Goal: Task Accomplishment & Management: Manage account settings

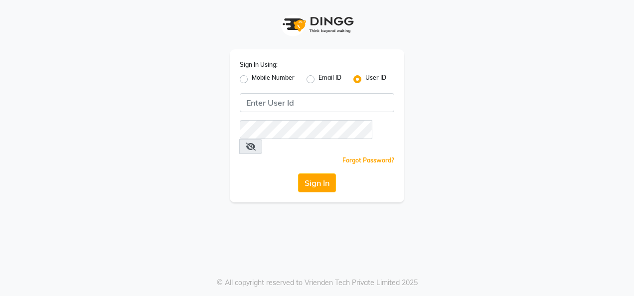
click at [252, 79] on label "Mobile Number" at bounding box center [273, 79] width 43 height 12
click at [252, 79] on input "Mobile Number" at bounding box center [255, 76] width 6 height 6
radio input "true"
click at [366, 78] on label "User ID" at bounding box center [376, 79] width 21 height 12
click at [366, 78] on input "User ID" at bounding box center [369, 76] width 6 height 6
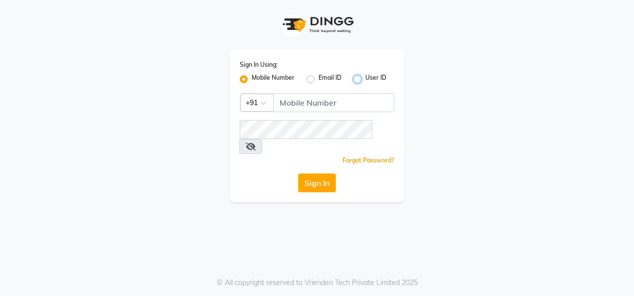
radio input "true"
radio input "false"
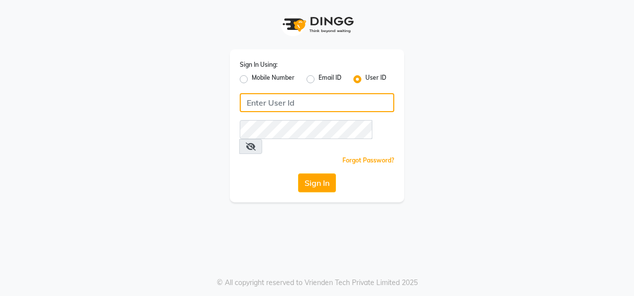
click at [277, 101] on input "Username" at bounding box center [317, 102] width 155 height 19
drag, startPoint x: 302, startPoint y: 104, endPoint x: 229, endPoint y: 102, distance: 73.3
click at [229, 102] on div "Sign In Using: Mobile Number Email ID User ID 28secrets Remember me Forgot Pass…" at bounding box center [316, 101] width 189 height 202
type input "28secrets"
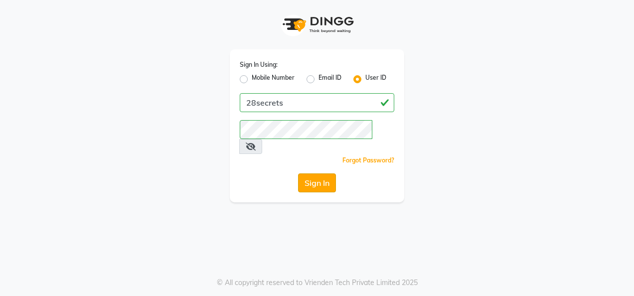
click at [320, 174] on button "Sign In" at bounding box center [317, 183] width 38 height 19
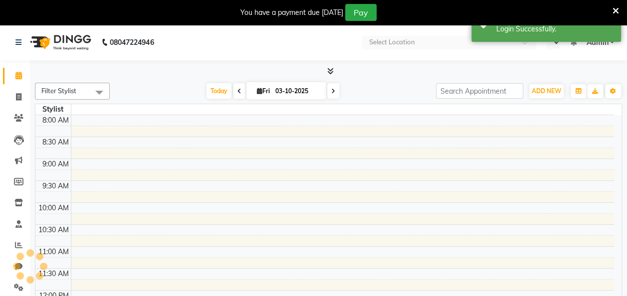
select select "en"
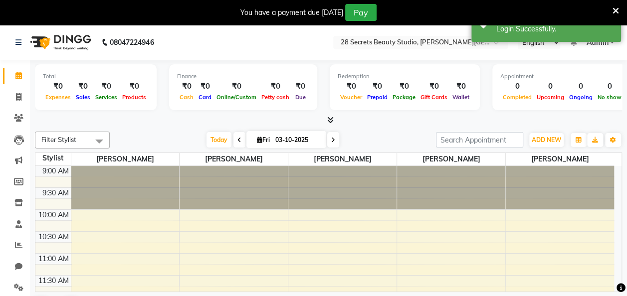
click at [617, 6] on icon at bounding box center [615, 10] width 6 height 9
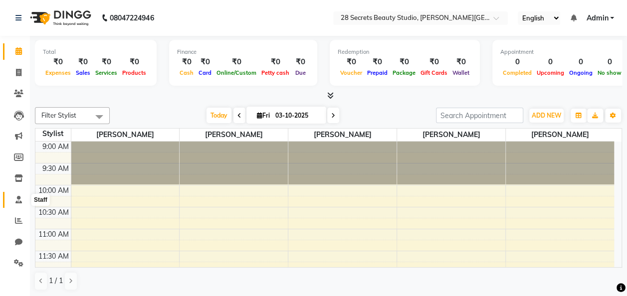
click at [17, 203] on icon at bounding box center [18, 199] width 6 height 7
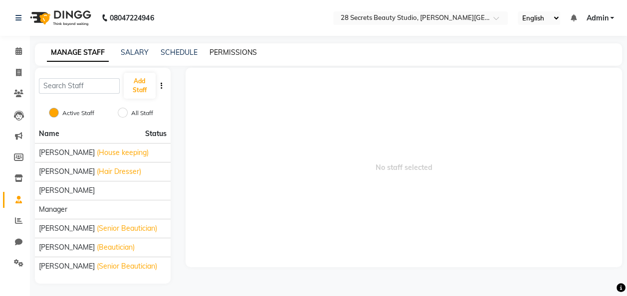
click at [226, 54] on link "PERMISSIONS" at bounding box center [232, 52] width 47 height 9
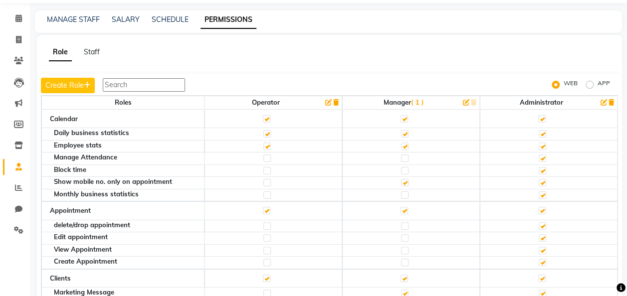
scroll to position [58, 0]
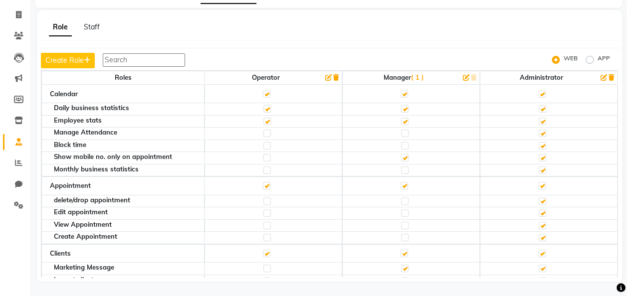
click at [401, 131] on label at bounding box center [404, 133] width 7 height 7
click at [401, 131] on input "checkbox" at bounding box center [404, 133] width 6 height 6
checkbox input "true"
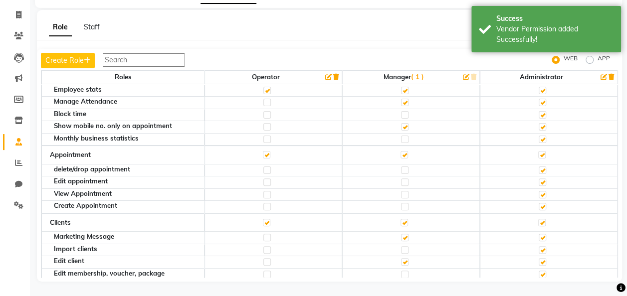
scroll to position [37, 0]
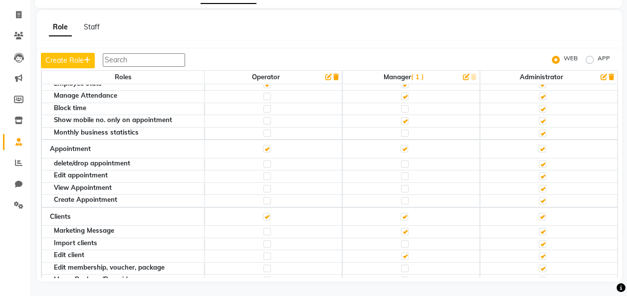
click at [401, 163] on label at bounding box center [404, 164] width 7 height 7
click at [401, 163] on input "checkbox" at bounding box center [404, 164] width 6 height 6
checkbox input "true"
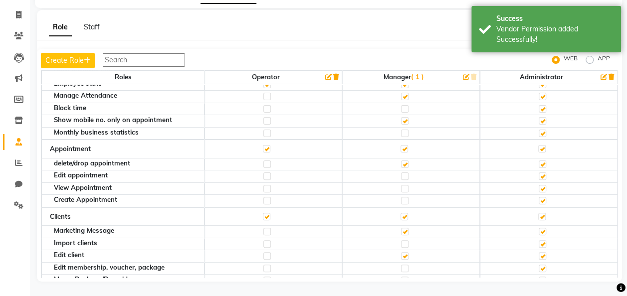
click at [401, 174] on label at bounding box center [404, 176] width 7 height 7
click at [401, 174] on input "checkbox" at bounding box center [404, 176] width 6 height 6
click at [401, 187] on label at bounding box center [404, 188] width 7 height 7
click at [401, 187] on input "checkbox" at bounding box center [404, 189] width 6 height 6
checkbox input "true"
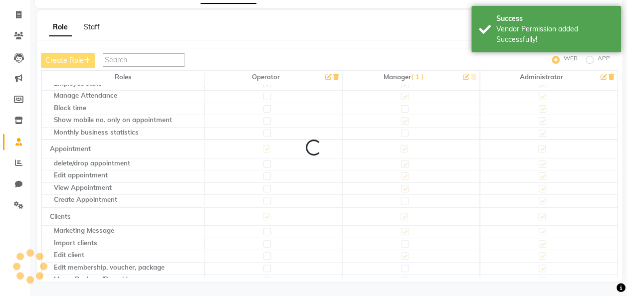
click at [401, 197] on label at bounding box center [404, 200] width 7 height 7
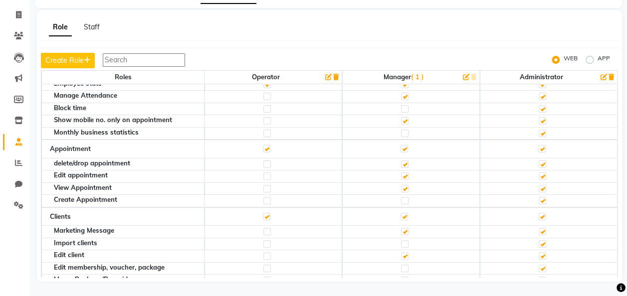
click at [401, 197] on label at bounding box center [404, 200] width 7 height 7
click at [401, 197] on input "checkbox" at bounding box center [404, 200] width 6 height 6
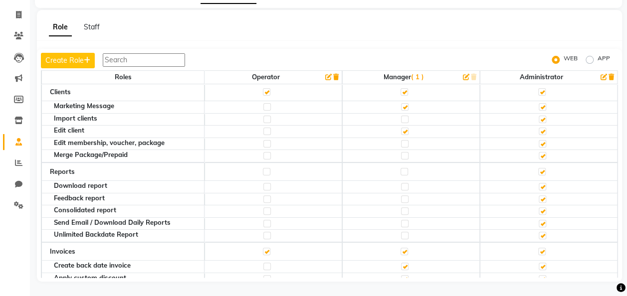
scroll to position [155, 0]
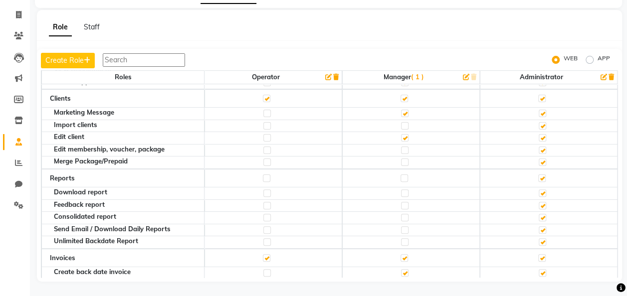
click at [400, 175] on label at bounding box center [403, 178] width 7 height 7
click at [400, 175] on input "checkbox" at bounding box center [403, 178] width 6 height 6
checkbox input "true"
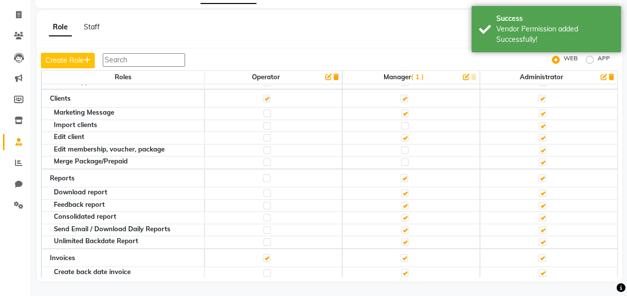
click at [401, 189] on label at bounding box center [404, 192] width 7 height 7
click at [401, 190] on input "checkbox" at bounding box center [404, 193] width 6 height 6
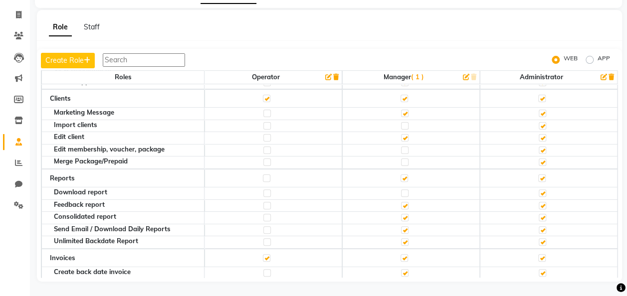
click at [401, 238] on label at bounding box center [404, 241] width 7 height 7
click at [401, 239] on input "checkbox" at bounding box center [404, 242] width 6 height 6
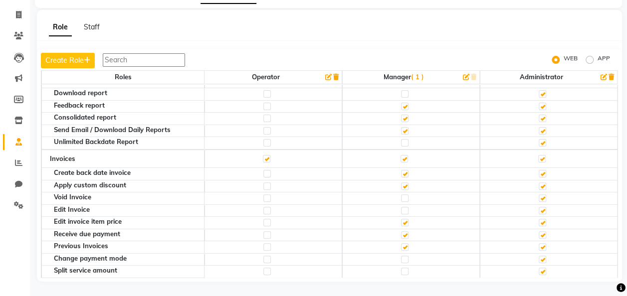
scroll to position [261, 0]
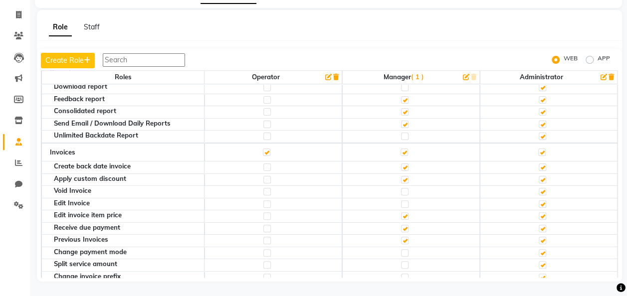
click at [401, 188] on label at bounding box center [404, 191] width 7 height 7
click at [401, 188] on input "checkbox" at bounding box center [404, 191] width 6 height 6
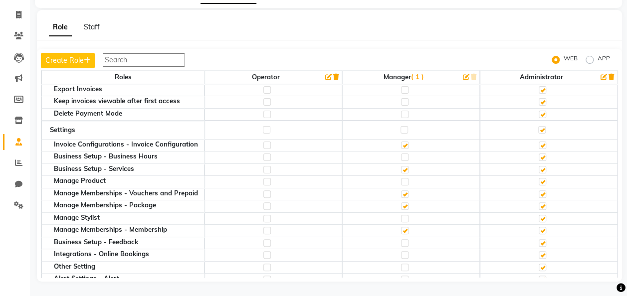
scroll to position [503, 0]
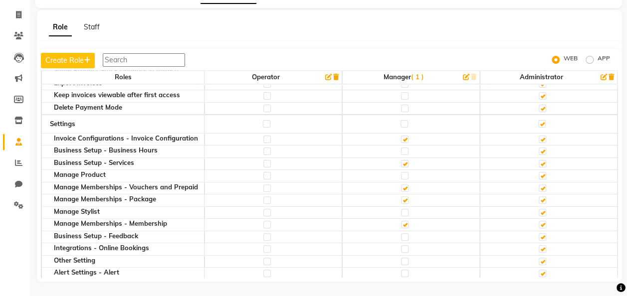
click at [400, 120] on label at bounding box center [403, 123] width 7 height 7
click at [400, 121] on input "checkbox" at bounding box center [403, 124] width 6 height 6
checkbox input "true"
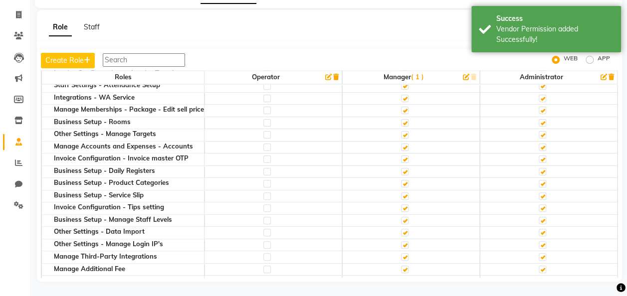
scroll to position [883, 0]
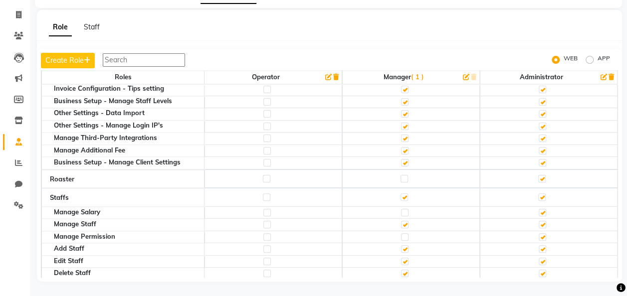
click at [400, 175] on label at bounding box center [403, 178] width 7 height 7
click at [400, 176] on input "checkbox" at bounding box center [403, 179] width 6 height 6
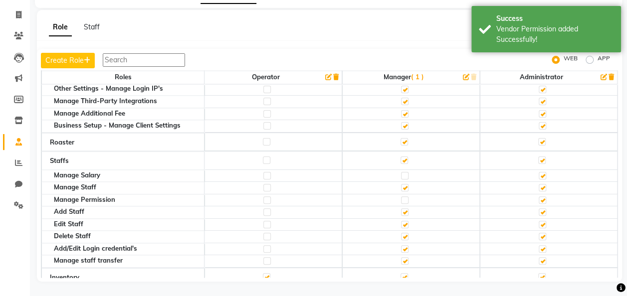
scroll to position [914, 0]
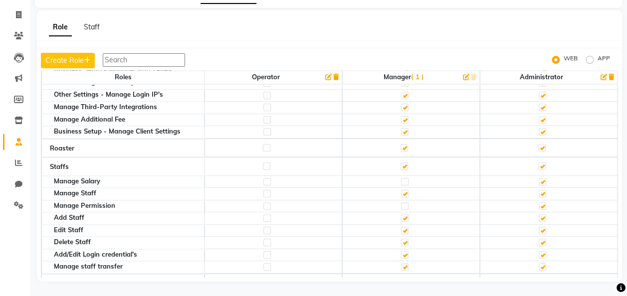
click at [401, 251] on label at bounding box center [404, 254] width 7 height 7
click at [401, 252] on input "checkbox" at bounding box center [404, 255] width 6 height 6
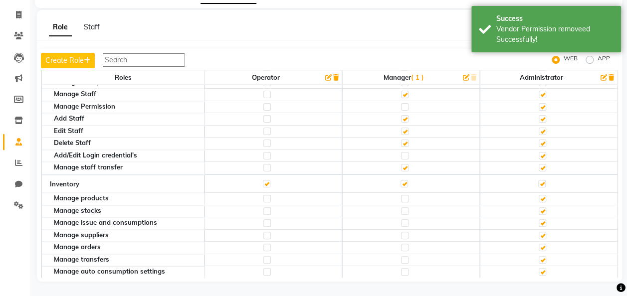
scroll to position [1013, 0]
click at [400, 180] on label at bounding box center [403, 183] width 7 height 7
click at [400, 181] on input "checkbox" at bounding box center [403, 184] width 6 height 6
checkbox input "false"
click at [400, 180] on label at bounding box center [403, 183] width 7 height 7
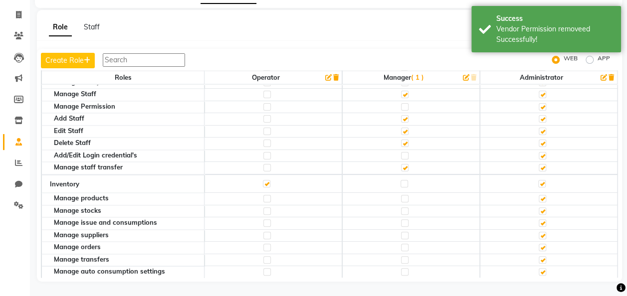
click at [400, 181] on input "checkbox" at bounding box center [403, 184] width 6 height 6
checkbox input "true"
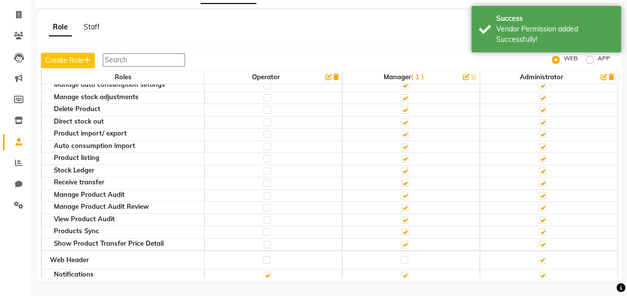
scroll to position [1274, 0]
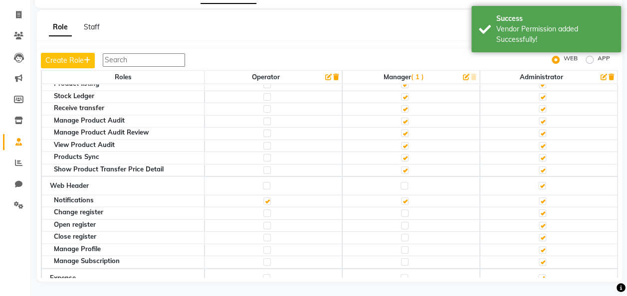
click at [400, 182] on label at bounding box center [403, 185] width 7 height 7
click at [400, 183] on input "checkbox" at bounding box center [403, 186] width 6 height 6
click at [401, 222] on label at bounding box center [404, 225] width 7 height 7
click at [401, 222] on input "checkbox" at bounding box center [404, 225] width 6 height 6
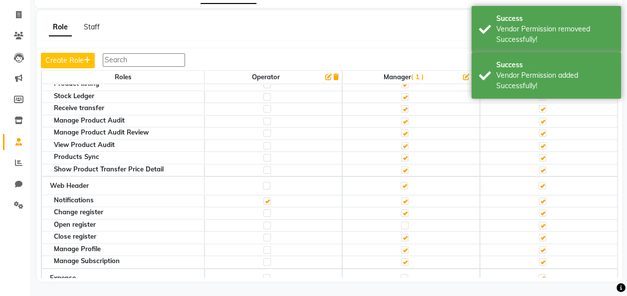
click at [401, 234] on label at bounding box center [404, 237] width 7 height 7
click at [401, 234] on input "checkbox" at bounding box center [404, 237] width 6 height 6
click at [401, 246] on label at bounding box center [404, 249] width 7 height 7
click at [401, 247] on input "checkbox" at bounding box center [404, 250] width 6 height 6
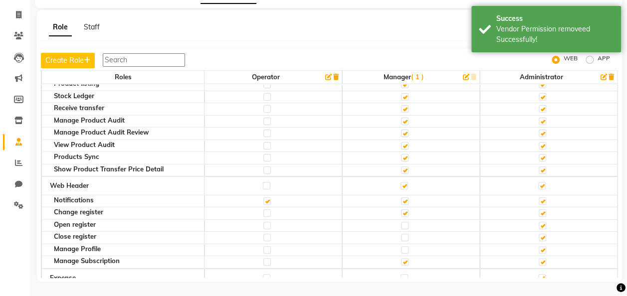
click at [401, 246] on label at bounding box center [404, 249] width 7 height 7
click at [401, 247] on input "checkbox" at bounding box center [404, 250] width 6 height 6
click at [401, 258] on label at bounding box center [404, 261] width 7 height 7
click at [401, 259] on input "checkbox" at bounding box center [404, 262] width 6 height 6
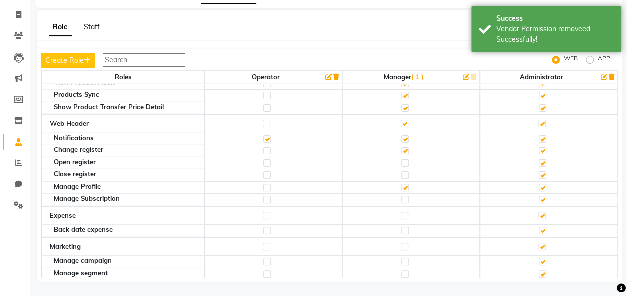
scroll to position [1354, 0]
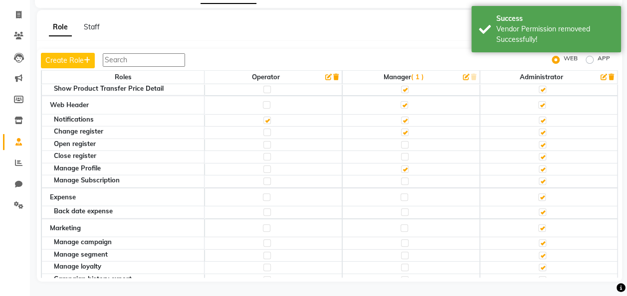
click at [400, 193] on label at bounding box center [403, 196] width 7 height 7
click at [400, 194] on input "checkbox" at bounding box center [403, 197] width 6 height 6
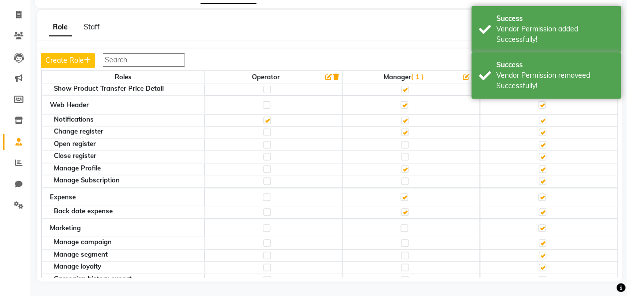
click at [400, 224] on label at bounding box center [403, 227] width 7 height 7
click at [400, 225] on input "checkbox" at bounding box center [403, 228] width 6 height 6
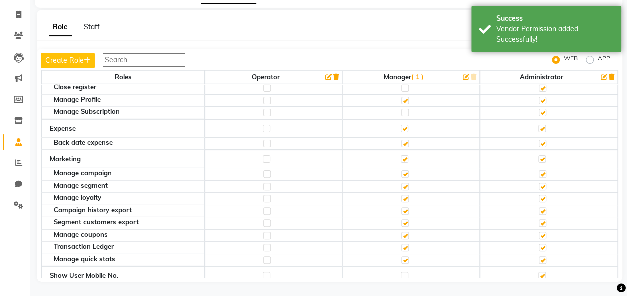
scroll to position [1436, 0]
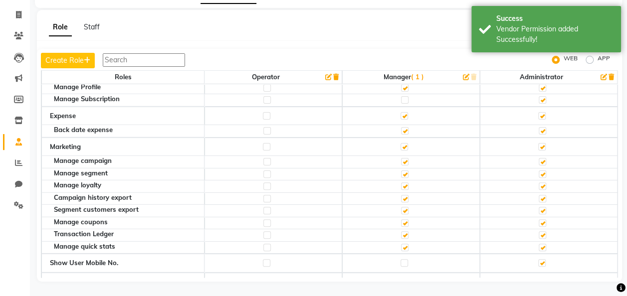
click at [401, 195] on label at bounding box center [404, 198] width 7 height 7
click at [401, 195] on input "checkbox" at bounding box center [404, 198] width 6 height 6
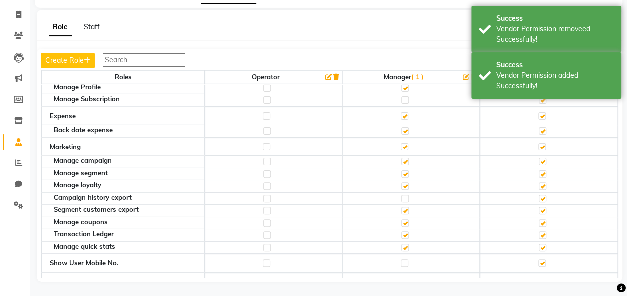
click at [401, 207] on label at bounding box center [404, 210] width 7 height 7
click at [401, 207] on input "checkbox" at bounding box center [404, 210] width 6 height 6
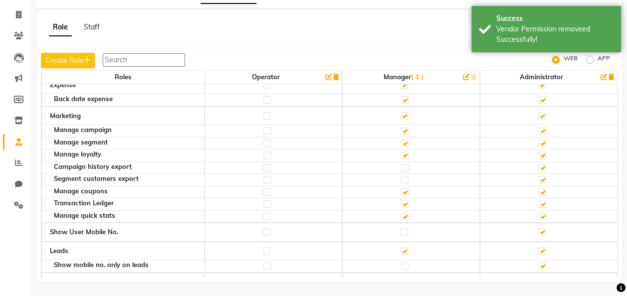
scroll to position [1460, 0]
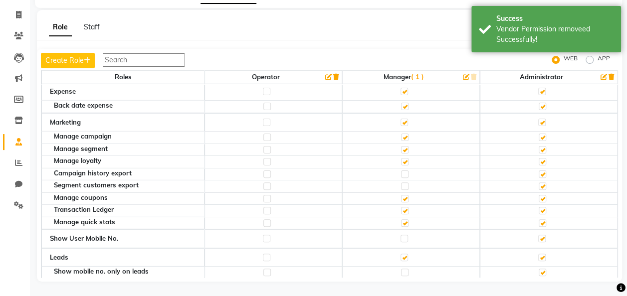
click at [400, 235] on label at bounding box center [403, 238] width 7 height 7
click at [400, 235] on input "checkbox" at bounding box center [403, 238] width 6 height 6
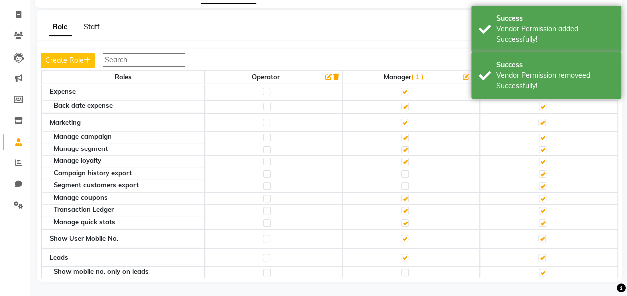
click at [400, 285] on label at bounding box center [403, 288] width 7 height 7
click at [400, 285] on input "checkbox" at bounding box center [403, 288] width 6 height 6
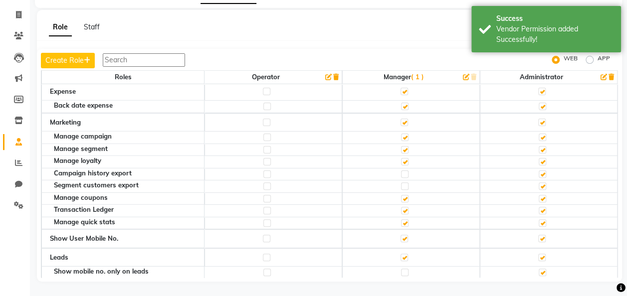
click at [401, 269] on label at bounding box center [404, 272] width 7 height 7
click at [401, 269] on input "checkbox" at bounding box center [404, 272] width 6 height 6
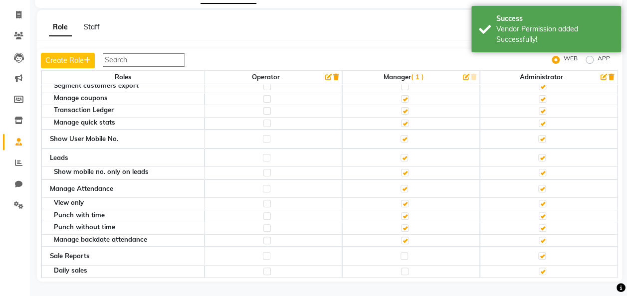
scroll to position [1566, 0]
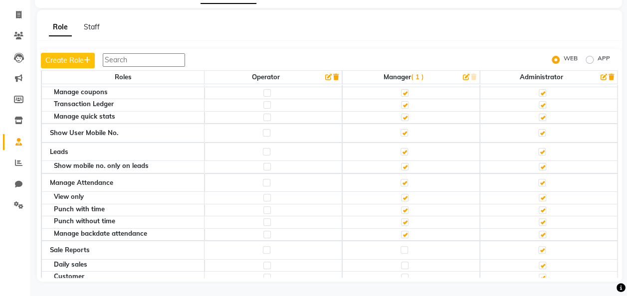
click at [400, 246] on label at bounding box center [403, 249] width 7 height 7
click at [400, 247] on input "checkbox" at bounding box center [403, 250] width 6 height 6
checkbox input "true"
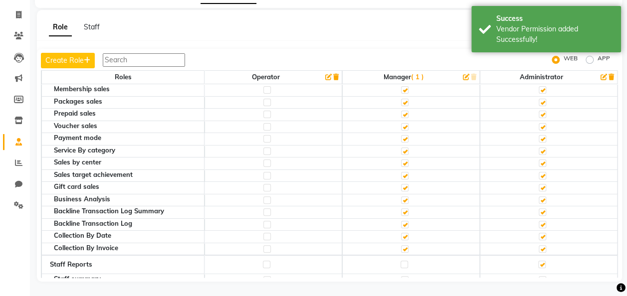
scroll to position [1840, 0]
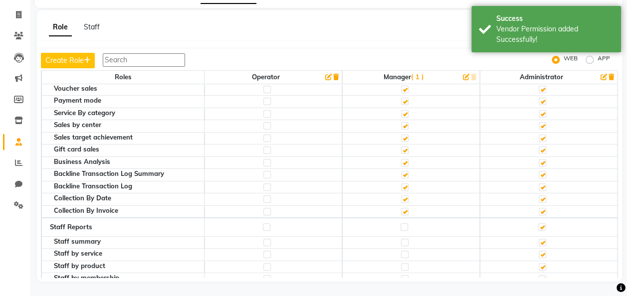
click at [400, 223] on label at bounding box center [403, 226] width 7 height 7
click at [400, 224] on input "checkbox" at bounding box center [403, 227] width 6 height 6
checkbox input "true"
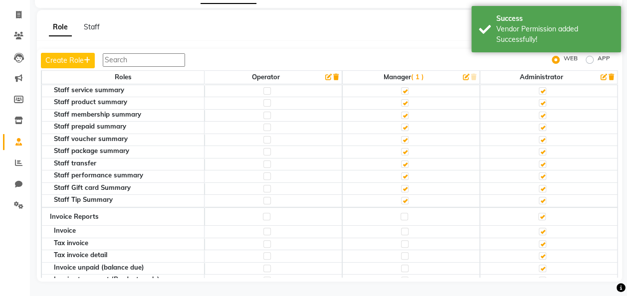
scroll to position [2150, 0]
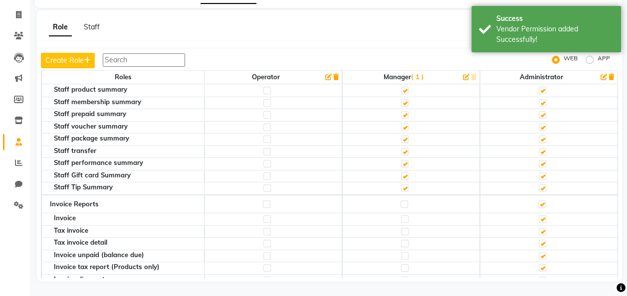
click at [400, 200] on label at bounding box center [403, 203] width 7 height 7
click at [400, 201] on input "checkbox" at bounding box center [403, 204] width 6 height 6
checkbox input "true"
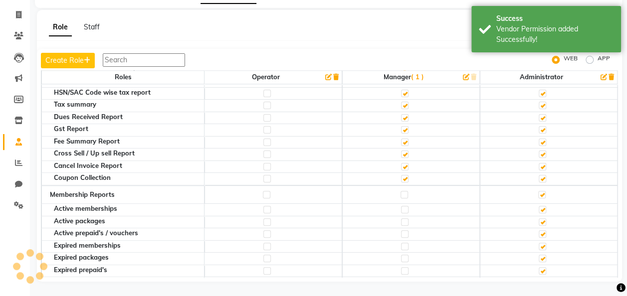
scroll to position [2355, 0]
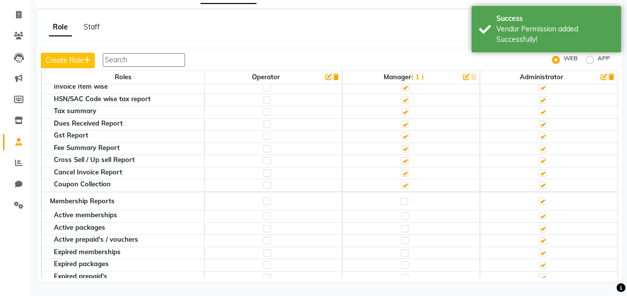
click at [400, 197] on label at bounding box center [403, 200] width 7 height 7
click at [400, 198] on input "checkbox" at bounding box center [403, 201] width 6 height 6
checkbox input "true"
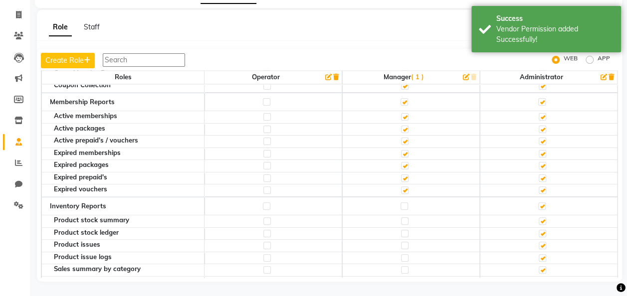
scroll to position [2461, 0]
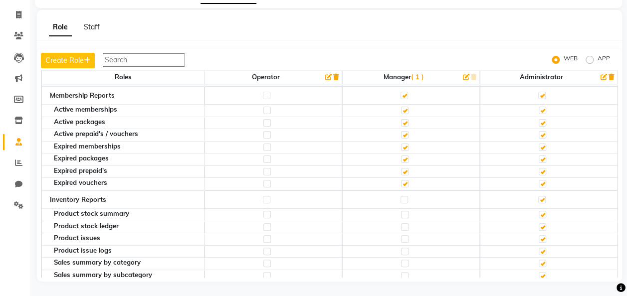
click at [400, 196] on label at bounding box center [403, 199] width 7 height 7
click at [400, 196] on input "checkbox" at bounding box center [403, 199] width 6 height 6
checkbox input "true"
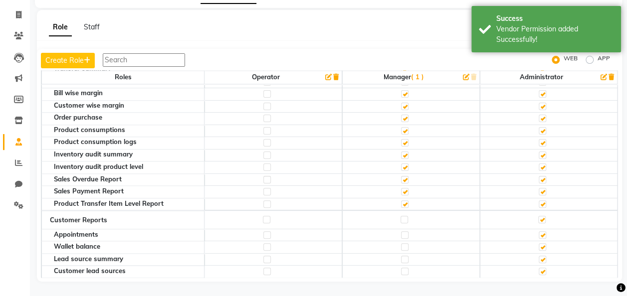
scroll to position [2735, 0]
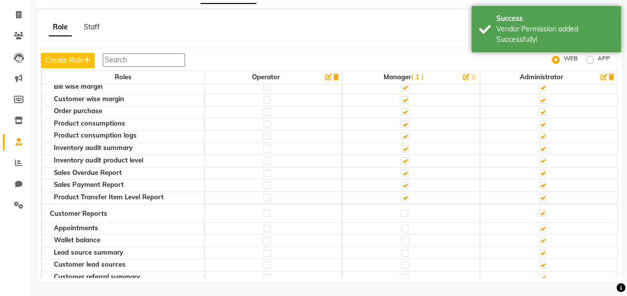
click at [400, 209] on label at bounding box center [403, 212] width 7 height 7
click at [400, 210] on input "checkbox" at bounding box center [403, 213] width 6 height 6
checkbox input "true"
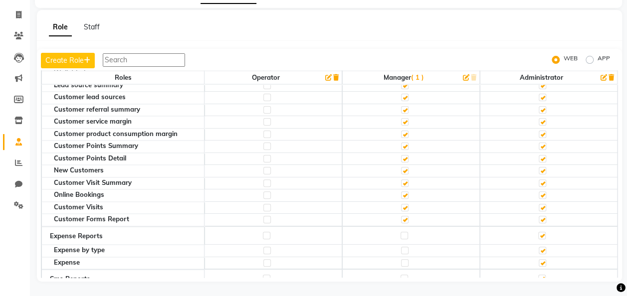
scroll to position [2908, 0]
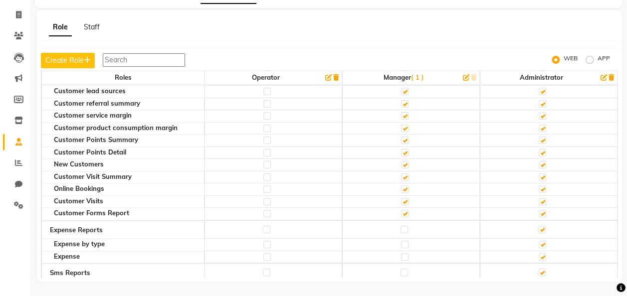
click at [400, 226] on label at bounding box center [403, 229] width 7 height 7
click at [400, 226] on input "checkbox" at bounding box center [403, 229] width 6 height 6
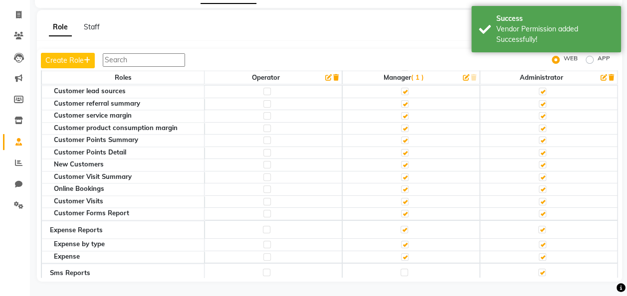
click at [400, 269] on label at bounding box center [403, 272] width 7 height 7
click at [400, 269] on input "checkbox" at bounding box center [403, 272] width 6 height 6
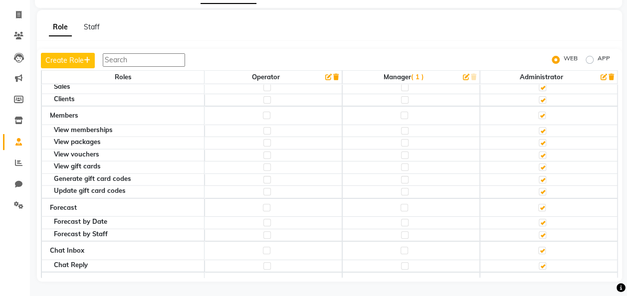
scroll to position [3238, 0]
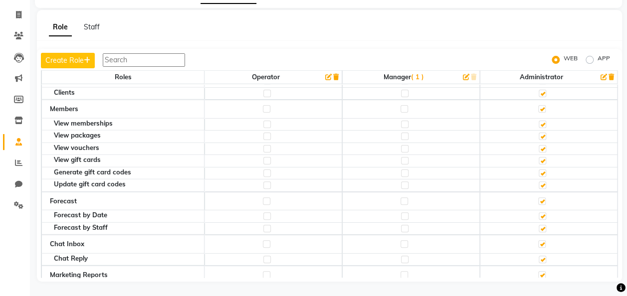
click at [400, 271] on label at bounding box center [403, 274] width 7 height 7
click at [400, 272] on input "checkbox" at bounding box center [403, 275] width 6 height 6
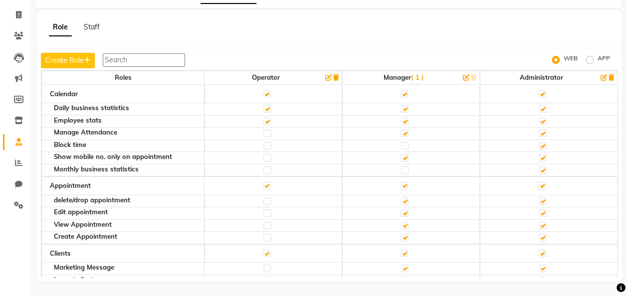
scroll to position [0, 0]
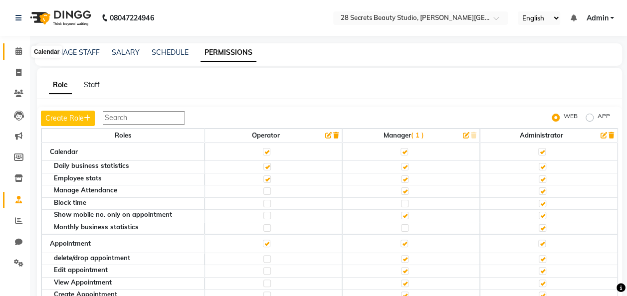
click at [19, 56] on span at bounding box center [18, 51] width 17 height 11
